Goal: Entertainment & Leisure: Consume media (video, audio)

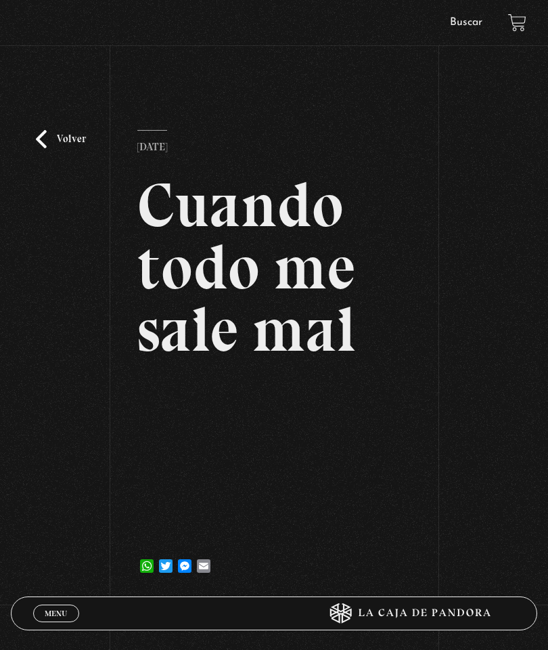
click at [62, 148] on link "Volver" at bounding box center [61, 139] width 50 height 18
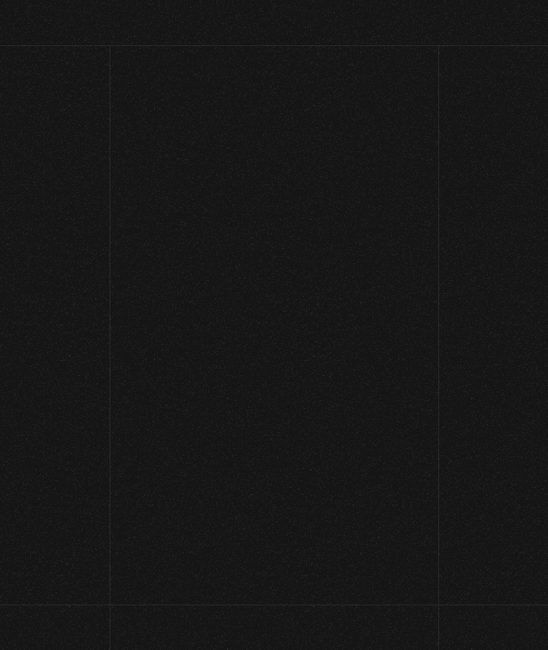
scroll to position [247, 0]
click at [55, 148] on link "Volver" at bounding box center [61, 139] width 50 height 18
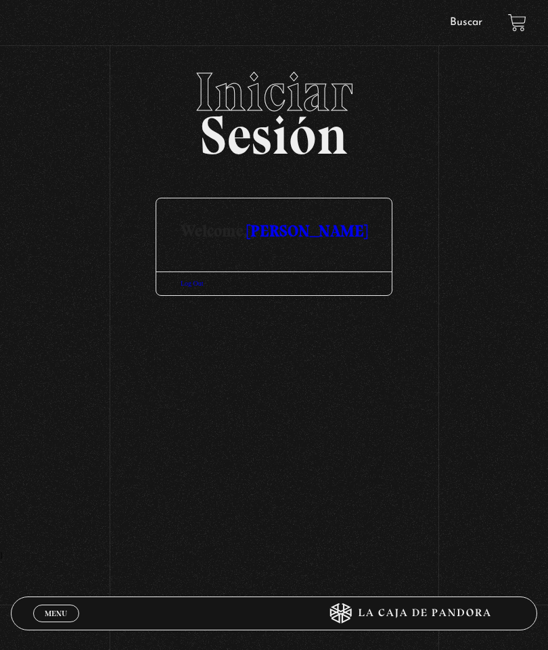
click at [66, 604] on link "Menu Cerrar" at bounding box center [56, 613] width 46 height 18
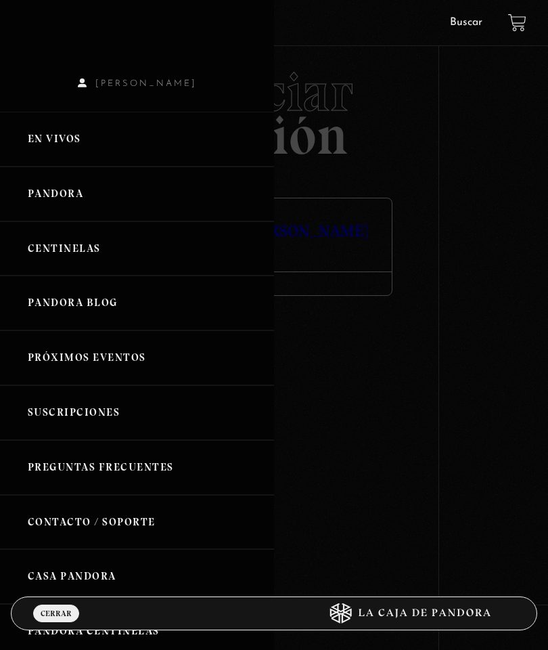
click at [100, 254] on link "Centinelas" at bounding box center [137, 248] width 274 height 55
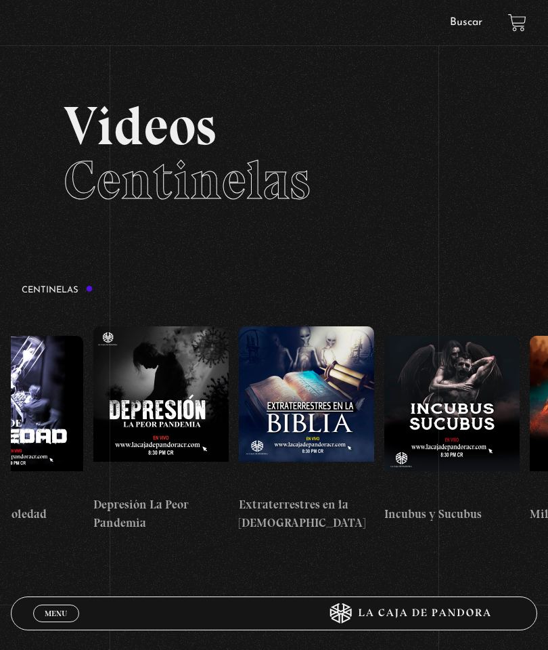
scroll to position [0, 4280]
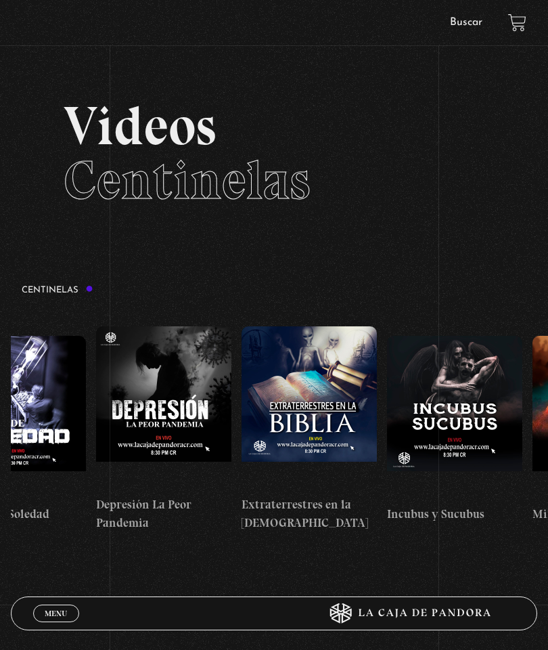
click at [194, 391] on figure at bounding box center [163, 407] width 135 height 162
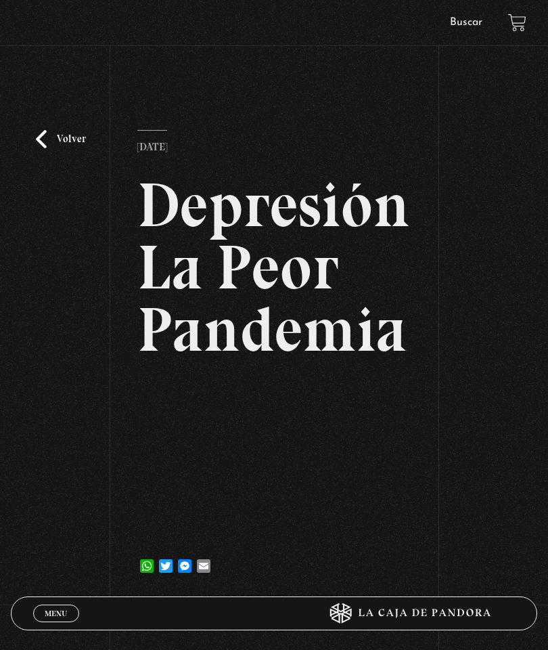
click at [544, 108] on div "Volver 26 septiembre, 2023 Depresión La Peor Pandemia WhatsApp Twitter Messenge…" at bounding box center [274, 331] width 548 height 532
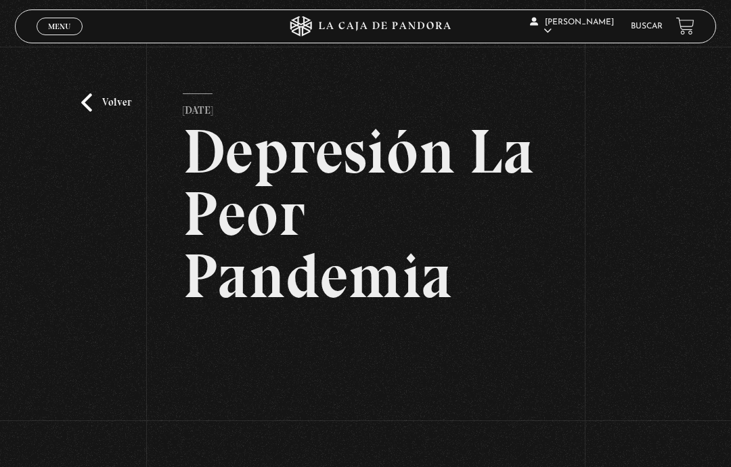
click at [344, 188] on h2 "Depresión La Peor Pandemia" at bounding box center [365, 213] width 365 height 187
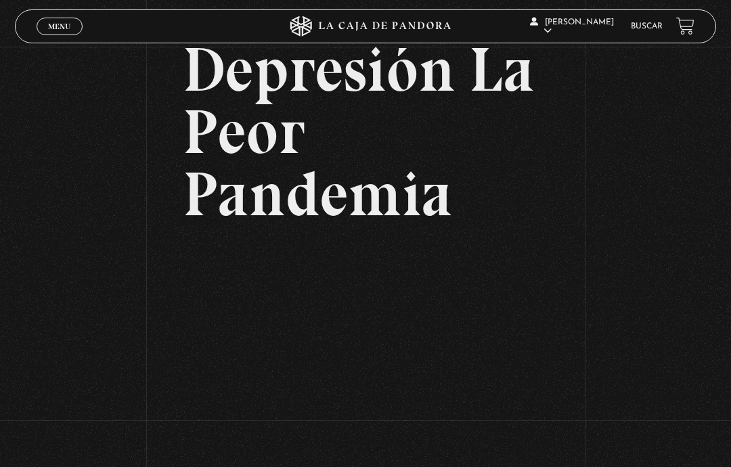
scroll to position [85, 0]
